Goal: Communication & Community: Answer question/provide support

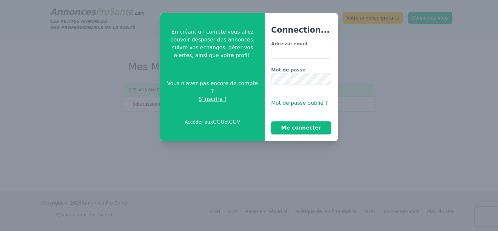
click at [282, 54] on input "Adresse email" at bounding box center [301, 53] width 60 height 12
type input "**********"
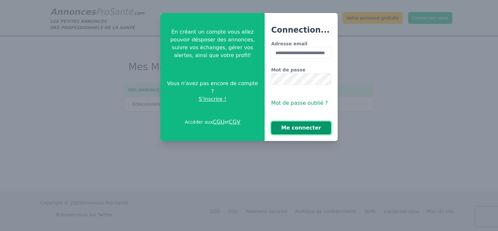
click at [293, 132] on button "Me connecter" at bounding box center [301, 127] width 60 height 13
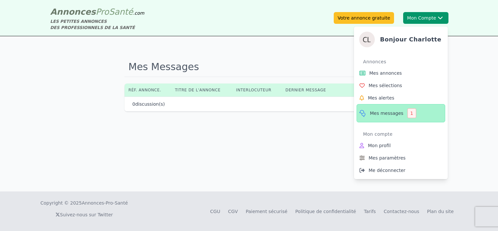
click at [387, 114] on span "Mes messages" at bounding box center [387, 113] width 34 height 7
click at [407, 110] on div "1" at bounding box center [411, 113] width 9 height 10
click at [419, 15] on button "Mon Compte Bonjour [PERSON_NAME] Annonces Mes annonces Mes sélections Mes alert…" at bounding box center [425, 18] width 45 height 12
click at [379, 76] on link "Mes annonces" at bounding box center [401, 73] width 89 height 12
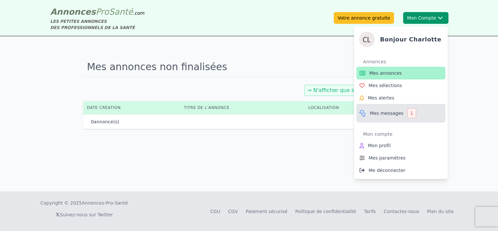
click at [411, 115] on div "1" at bounding box center [411, 113] width 9 height 10
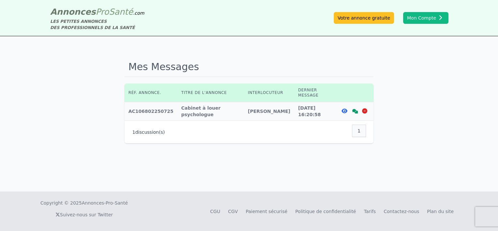
click at [359, 127] on span "1" at bounding box center [359, 130] width 3 height 7
click at [354, 109] on icon at bounding box center [355, 111] width 6 height 5
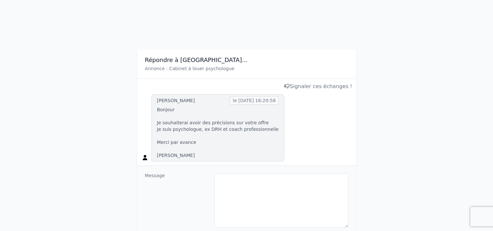
scroll to position [53, 0]
click at [262, 185] on textarea at bounding box center [281, 200] width 134 height 54
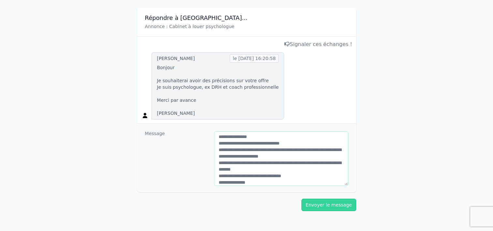
scroll to position [113, 0]
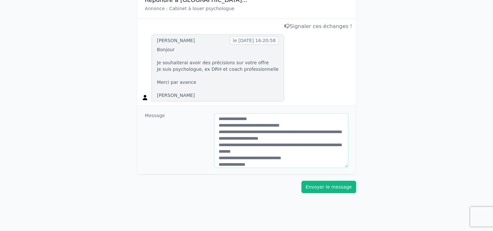
type textarea "**********"
click at [316, 183] on button "Envoyer le message" at bounding box center [328, 187] width 55 height 12
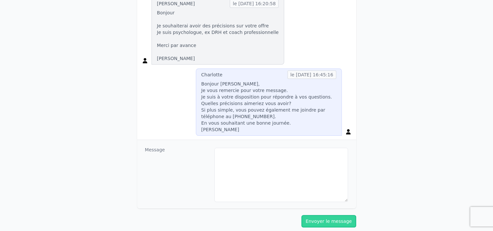
scroll to position [146, 0]
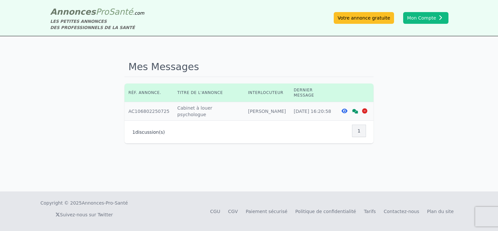
click at [354, 109] on icon at bounding box center [355, 111] width 6 height 5
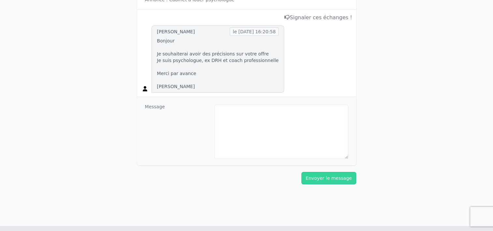
scroll to position [122, 0]
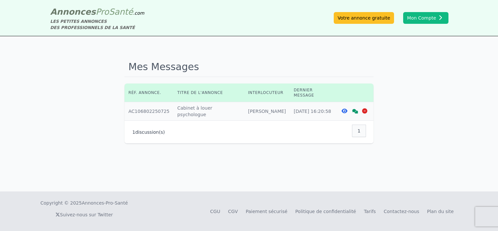
click at [359, 127] on span "1" at bounding box center [359, 130] width 3 height 7
click at [353, 109] on icon at bounding box center [355, 111] width 6 height 5
